Goal: Navigation & Orientation: Find specific page/section

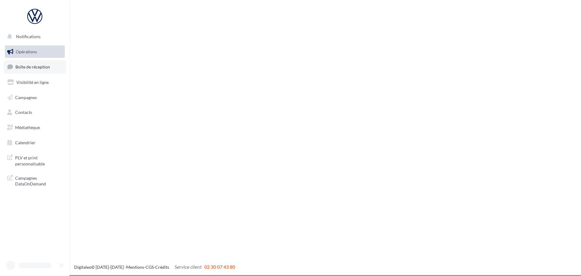
click at [29, 61] on link "Boîte de réception" at bounding box center [35, 66] width 62 height 13
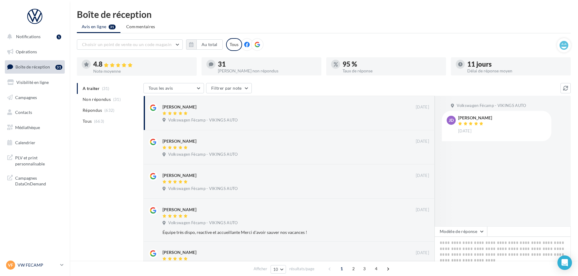
click at [33, 262] on p "VW FECAMP" at bounding box center [38, 265] width 40 height 6
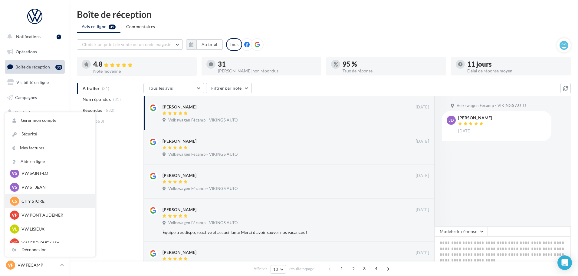
scroll to position [91, 0]
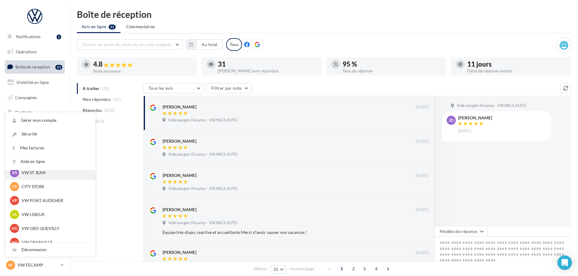
click at [34, 172] on p "VW ST JEAN" at bounding box center [54, 172] width 67 height 6
